Goal: Navigation & Orientation: Understand site structure

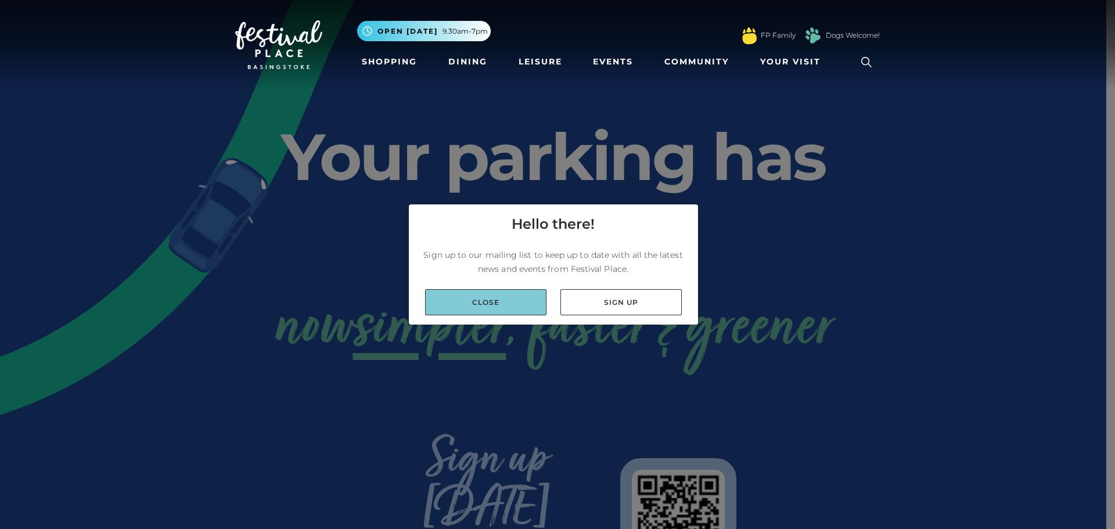
click at [521, 303] on link "Close" at bounding box center [485, 302] width 121 height 26
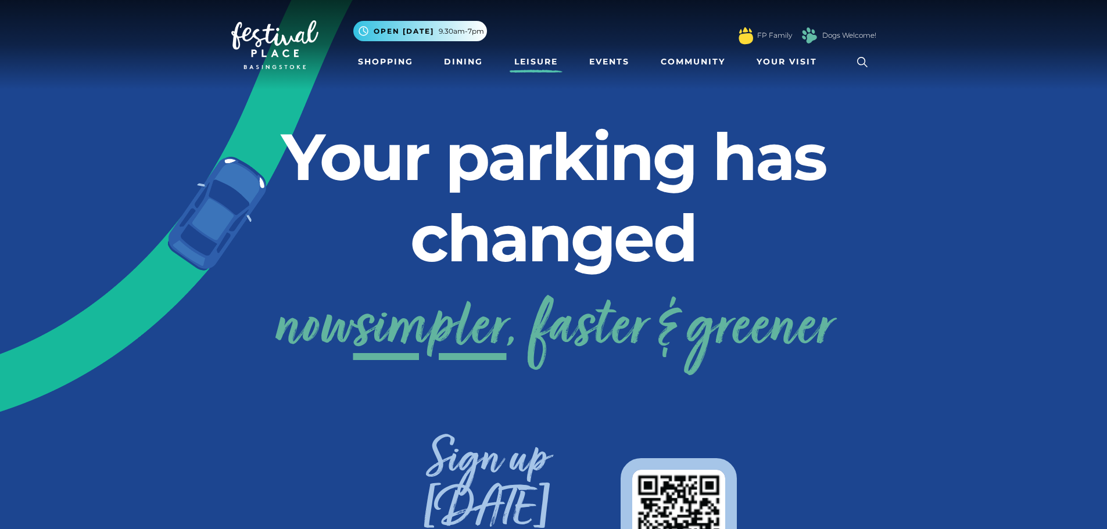
click at [551, 59] on link "Leisure" at bounding box center [536, 61] width 53 height 21
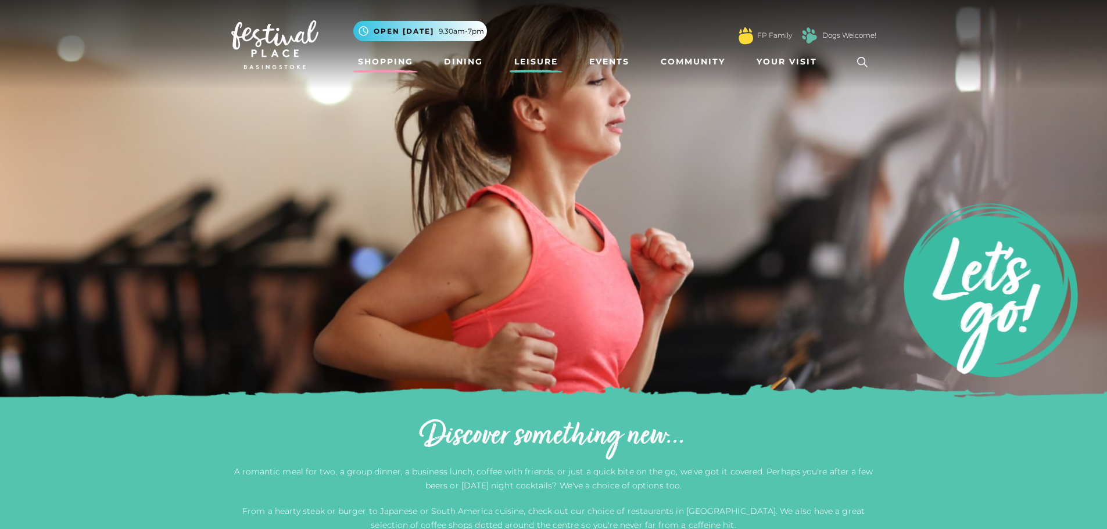
click at [388, 66] on link "Shopping" at bounding box center [385, 61] width 64 height 21
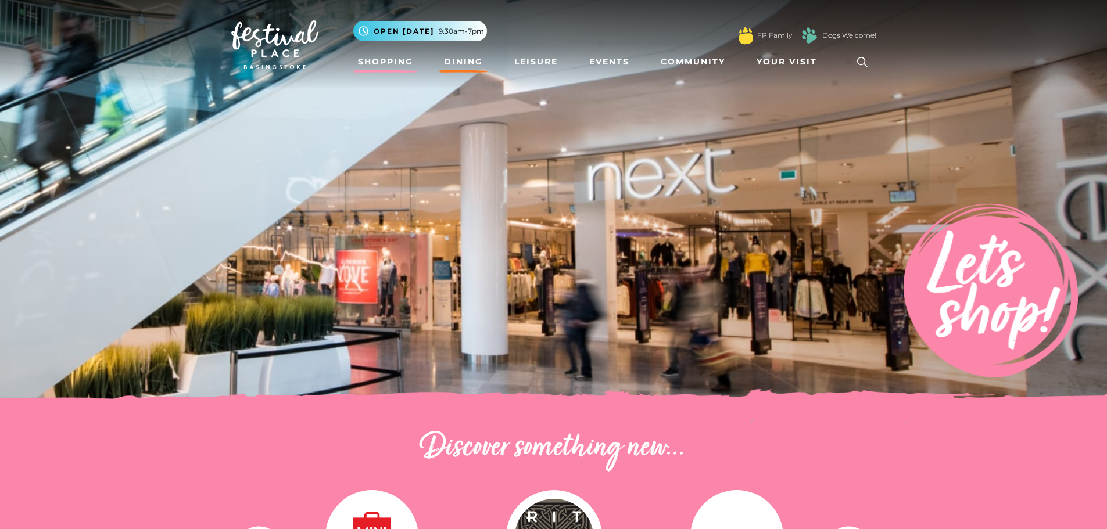
click at [460, 63] on link "Dining" at bounding box center [463, 61] width 48 height 21
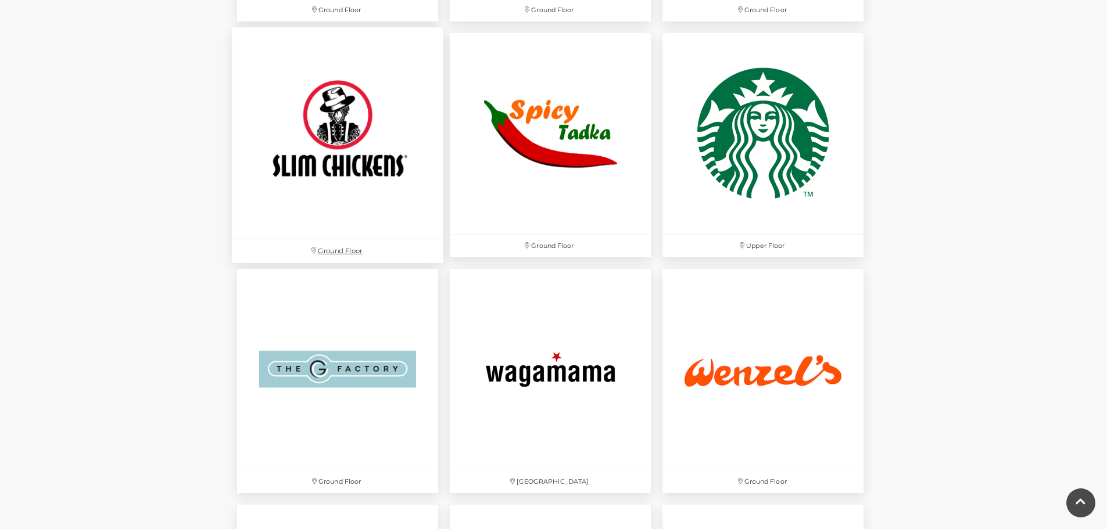
scroll to position [3544, 0]
